Goal: Find specific page/section: Find specific page/section

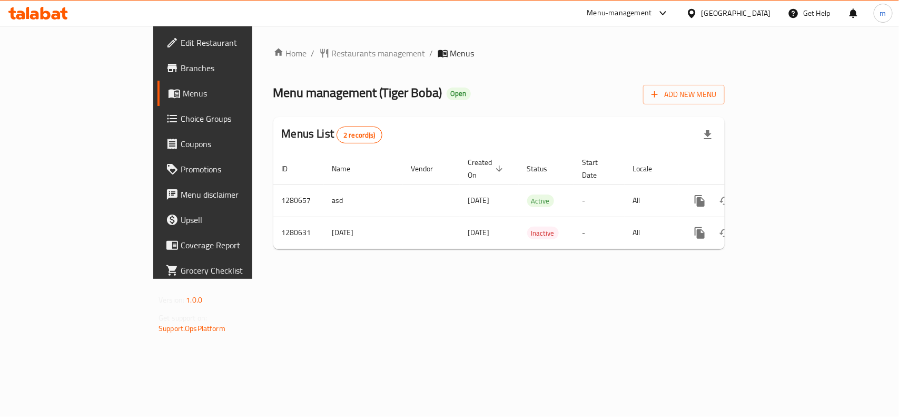
click at [414, 85] on div "Menu management ( Tiger Boba ) Open Add New Menu" at bounding box center [499, 93] width 452 height 24
click at [42, 4] on div at bounding box center [38, 13] width 76 height 21
click at [43, 13] on icon at bounding box center [46, 13] width 10 height 13
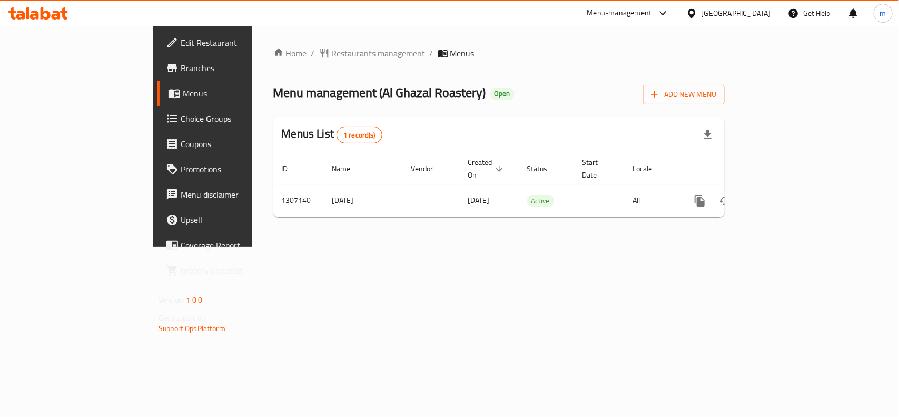
click at [46, 9] on icon at bounding box center [38, 13] width 60 height 13
click at [528, 99] on div "Menu management ( Al Shawayah Al Thahbiah Cafeteria ) Open Add New Menu" at bounding box center [499, 93] width 452 height 24
click at [64, 9] on icon at bounding box center [63, 13] width 7 height 12
click at [52, 16] on icon at bounding box center [56, 15] width 9 height 9
click at [52, 13] on icon at bounding box center [38, 13] width 60 height 13
